Goal: Book appointment/travel/reservation

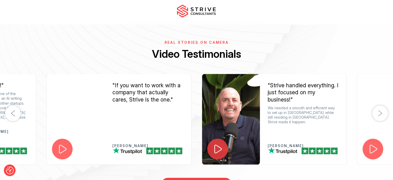
scroll to position [958, 0]
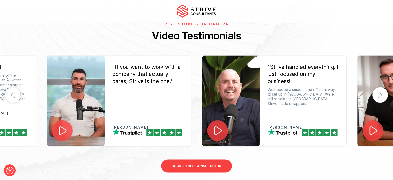
click at [197, 159] on link "BOOK A FREE CONSULTATION" at bounding box center [196, 165] width 70 height 13
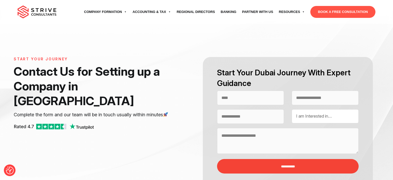
select select "Contact form"
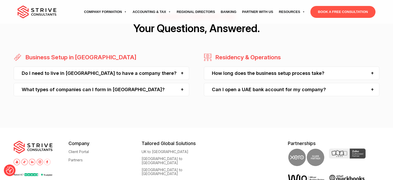
scroll to position [391, 0]
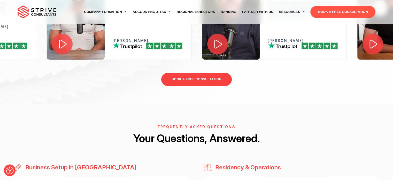
click at [44, 11] on img at bounding box center [37, 11] width 39 height 13
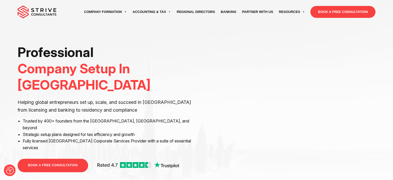
click at [167, 33] on div "Professional Company Setup In [GEOGRAPHIC_DATA] Helping global entrepreneurs se…" at bounding box center [196, 95] width 393 height 190
